Goal: Task Accomplishment & Management: Use online tool/utility

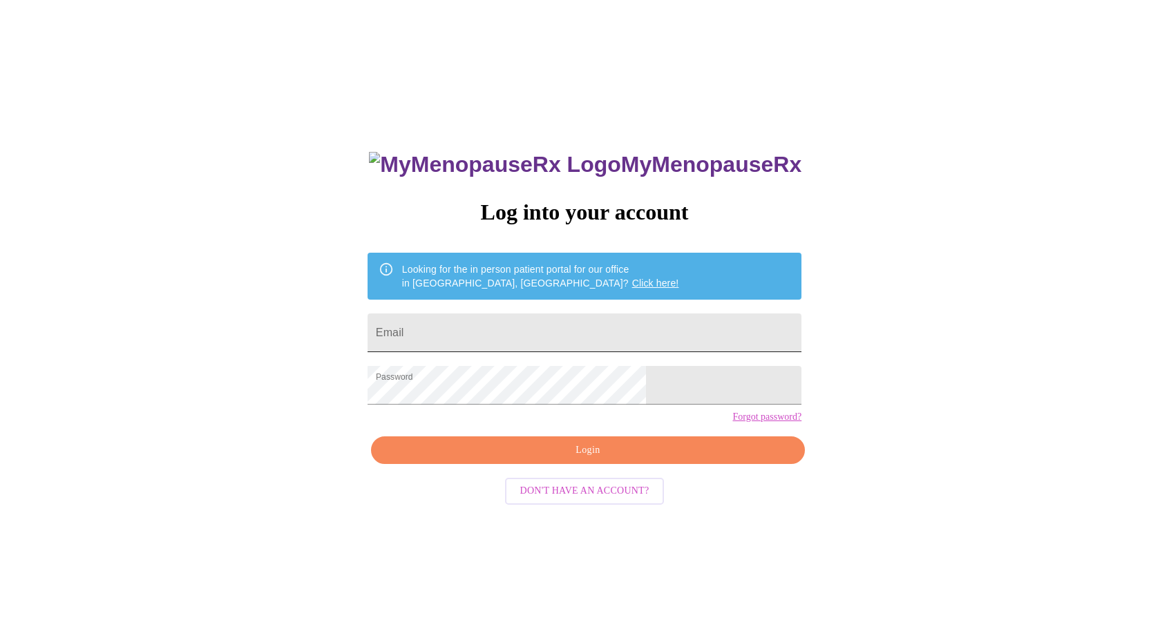
click at [497, 323] on input "Email" at bounding box center [585, 333] width 434 height 39
type input "[PERSON_NAME][EMAIL_ADDRESS][PERSON_NAME][DOMAIN_NAME]"
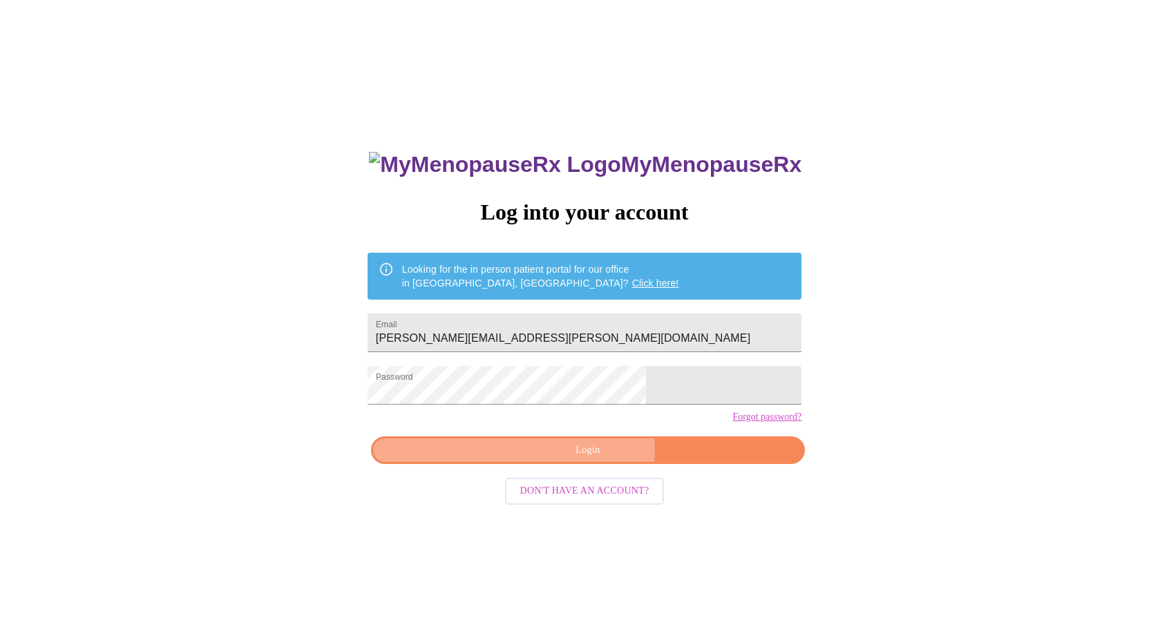
click at [590, 459] on span "Login" at bounding box center [588, 450] width 402 height 17
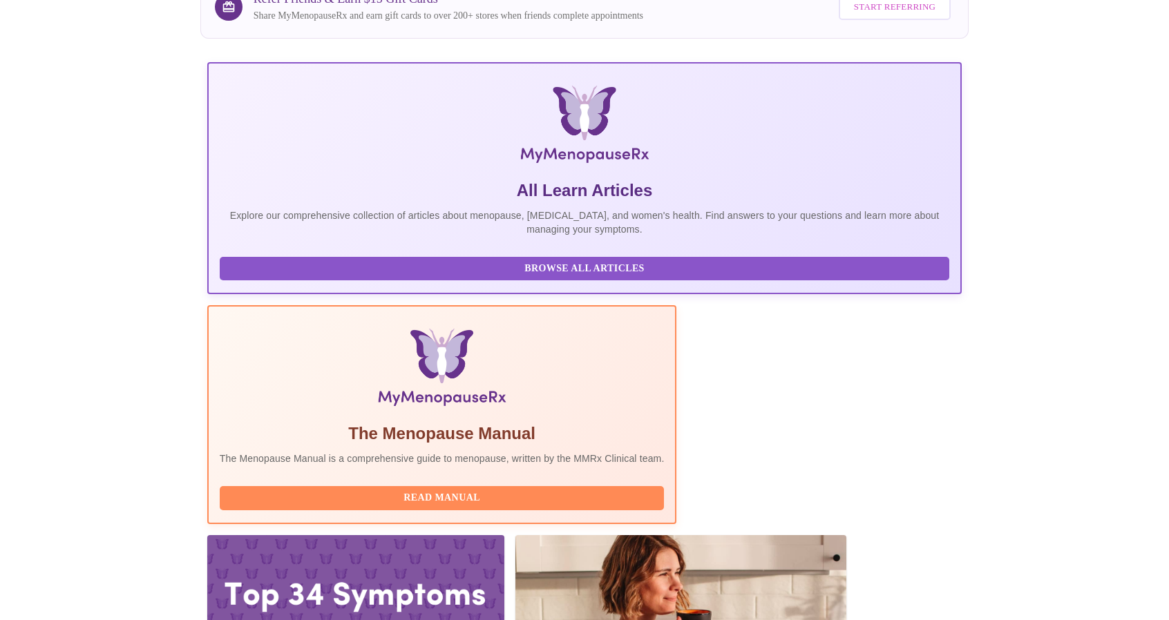
scroll to position [138, 0]
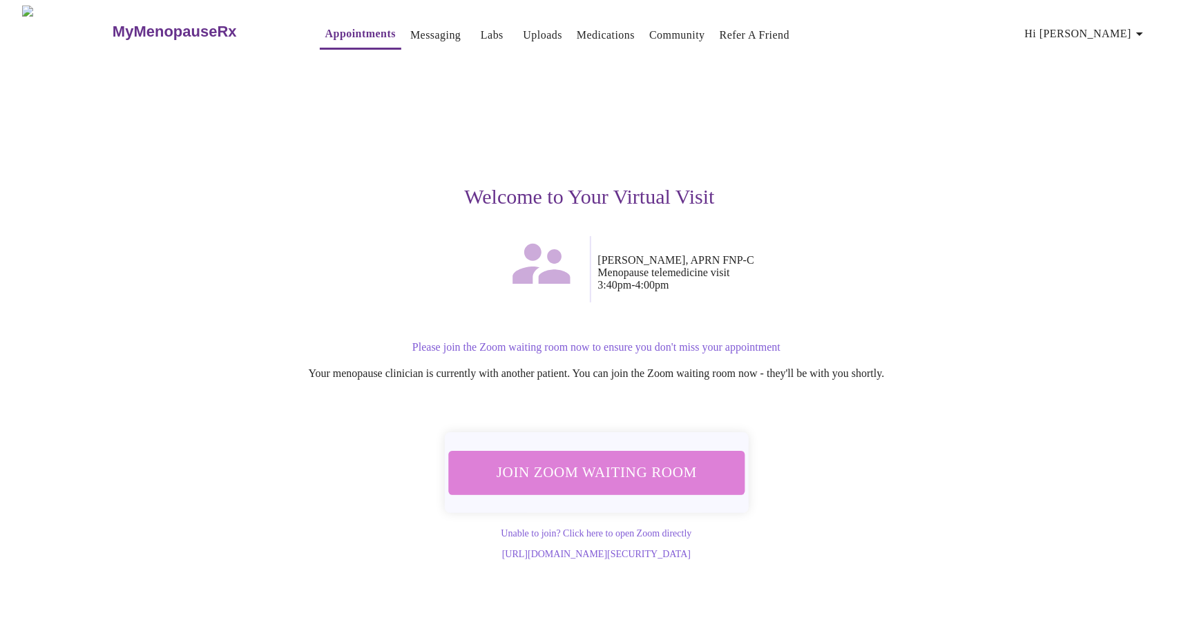
click at [624, 469] on span "Join Zoom Waiting Room" at bounding box center [596, 473] width 260 height 26
